Goal: Navigation & Orientation: Find specific page/section

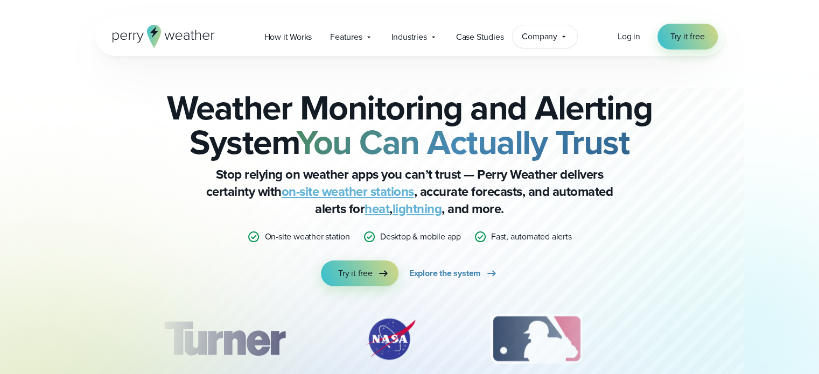
click at [564, 40] on icon at bounding box center [564, 36] width 9 height 9
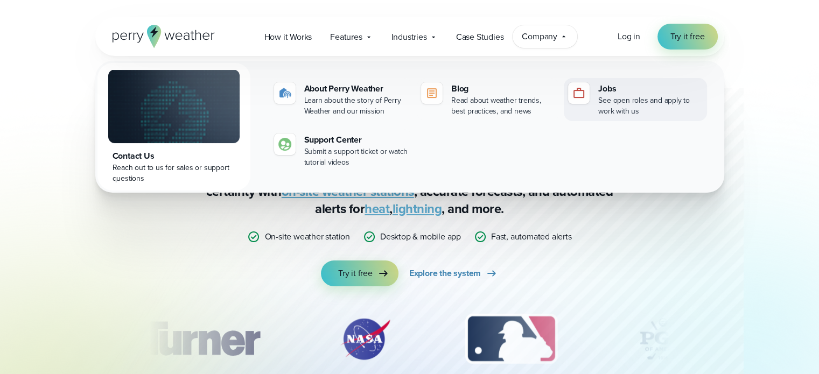
click at [583, 89] on img at bounding box center [578, 93] width 13 height 13
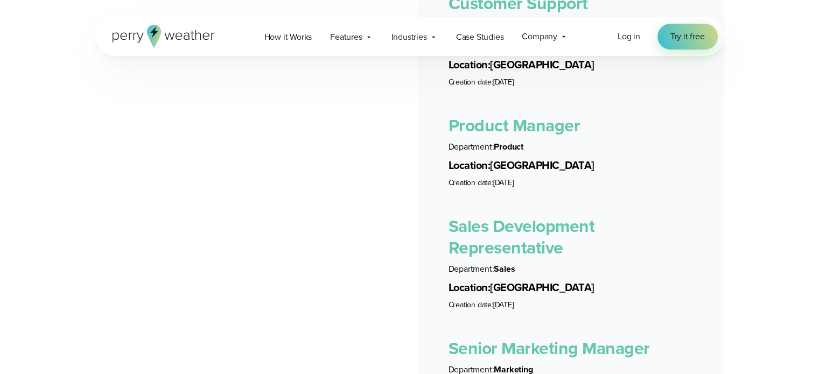
scroll to position [2154, 0]
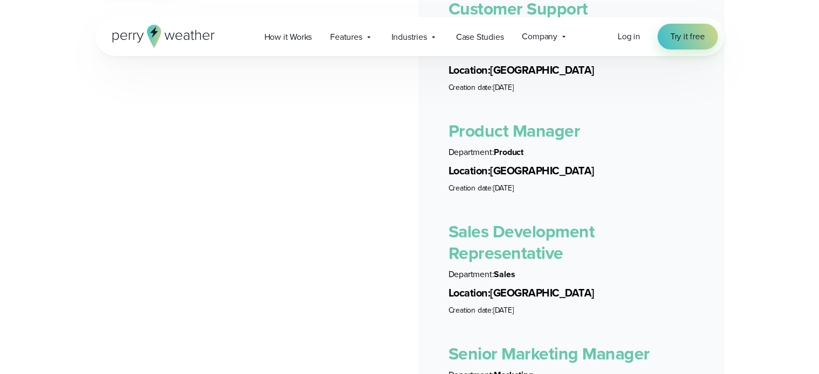
click at [475, 118] on link "Product Manager" at bounding box center [515, 131] width 132 height 26
